Goal: Information Seeking & Learning: Learn about a topic

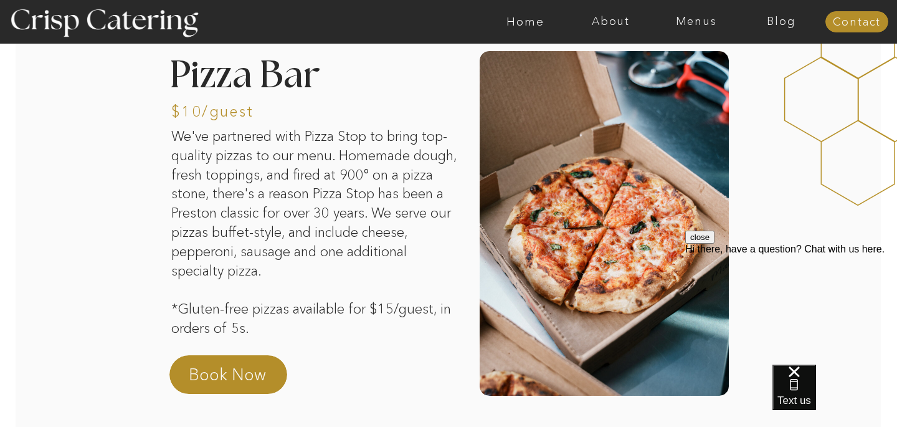
scroll to position [112, 0]
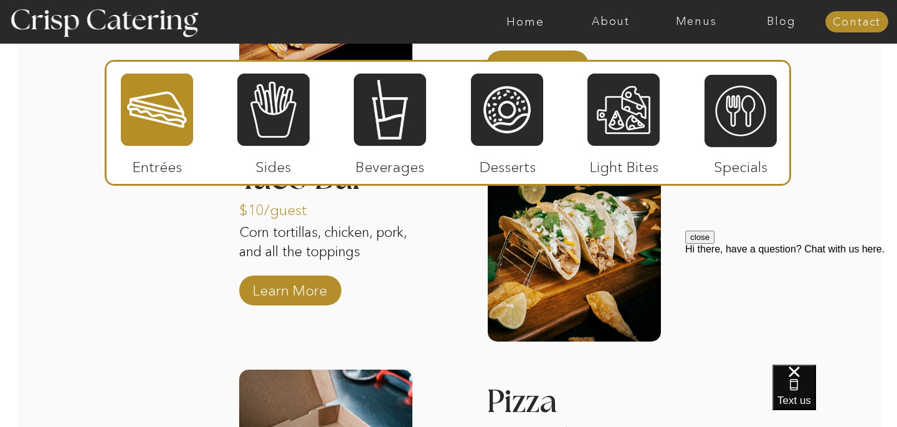
click at [164, 118] on div at bounding box center [157, 109] width 72 height 75
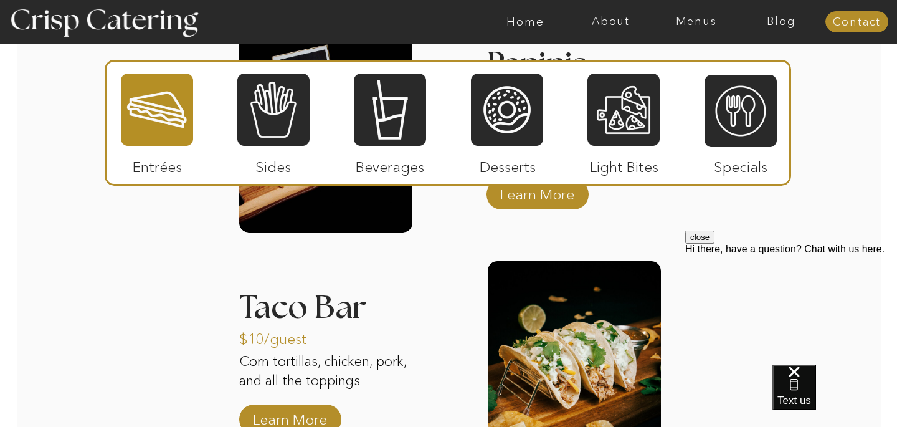
scroll to position [1777, 0]
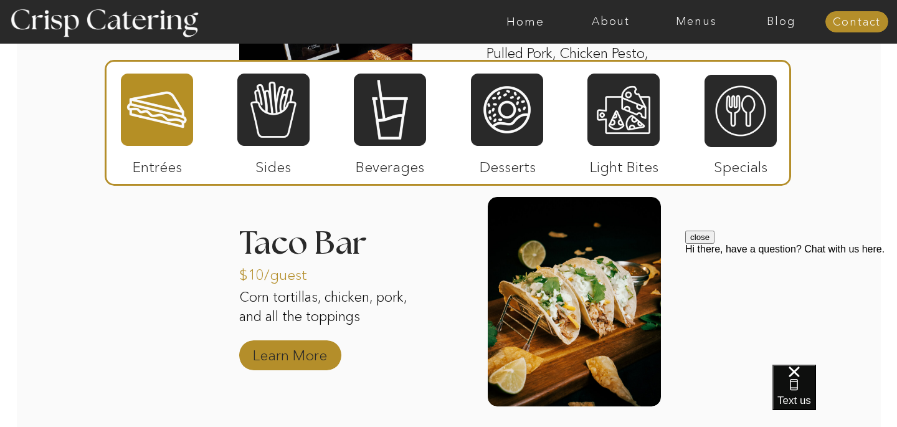
click at [297, 340] on p "Learn More" at bounding box center [290, 352] width 83 height 36
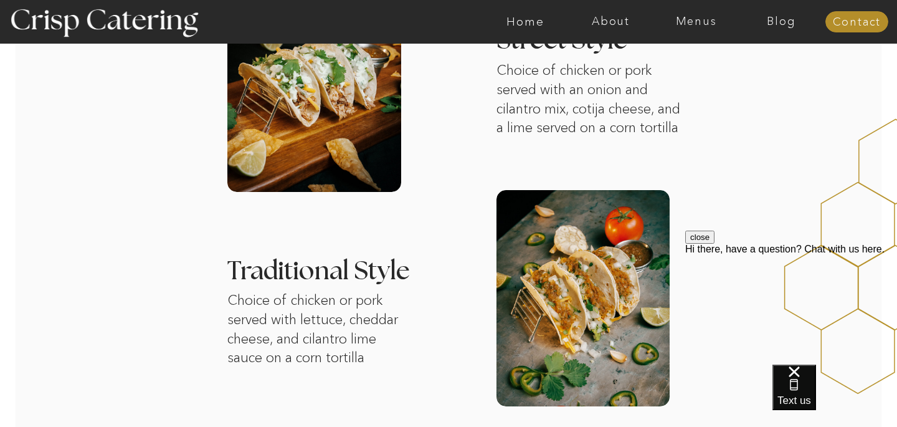
scroll to position [450, 0]
